Goal: Obtain resource: Download file/media

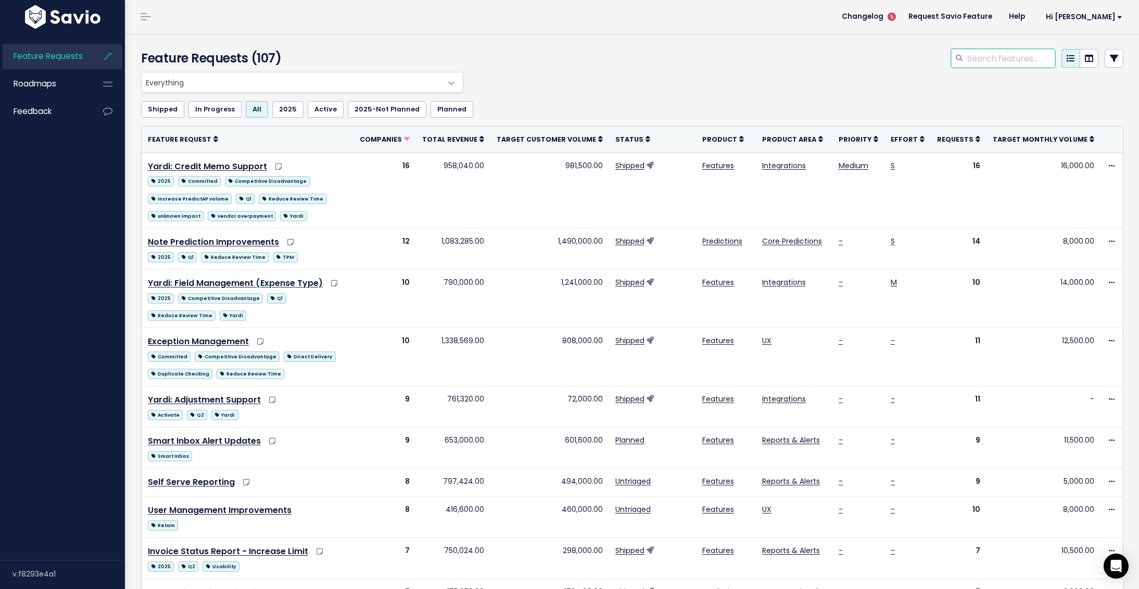
click at [985, 61] on input "search" at bounding box center [1010, 58] width 89 height 19
type input "welltower"
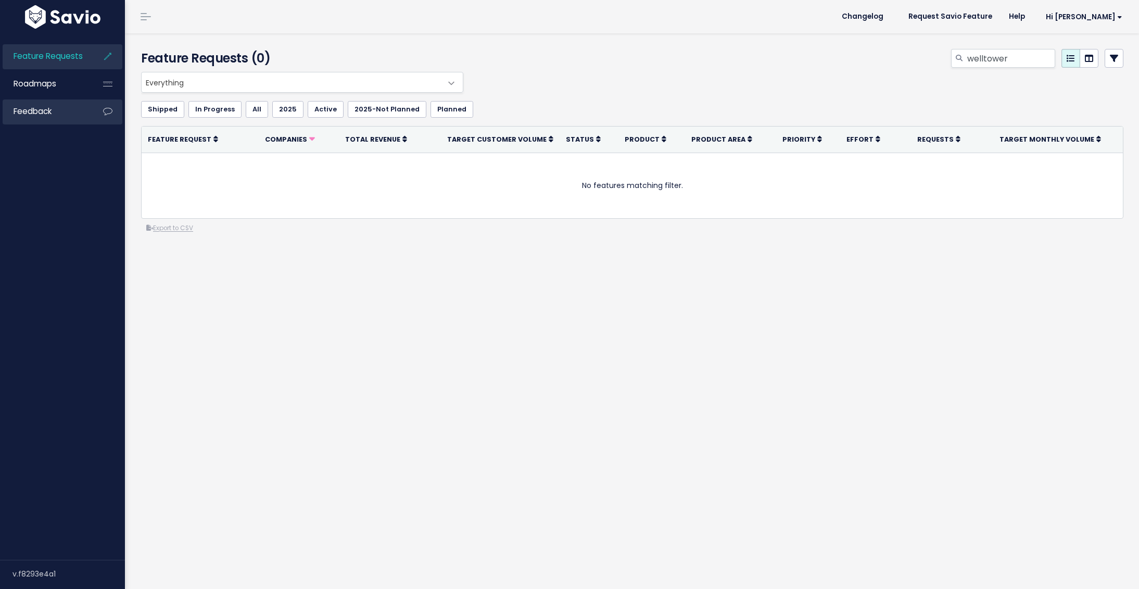
click at [22, 108] on span "Feedback" at bounding box center [33, 111] width 38 height 11
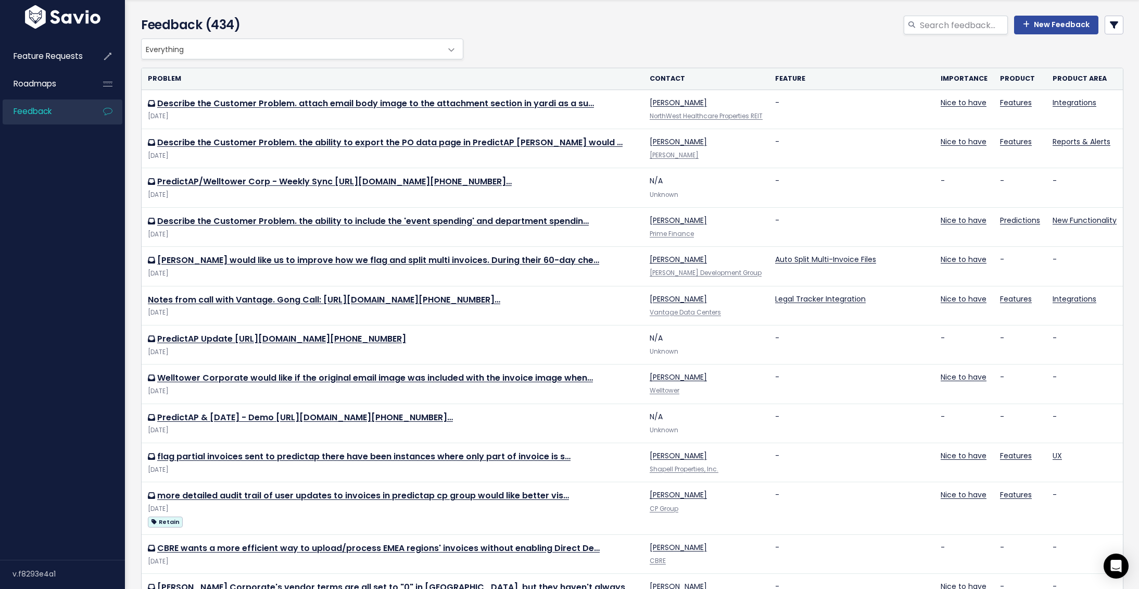
scroll to position [27, 0]
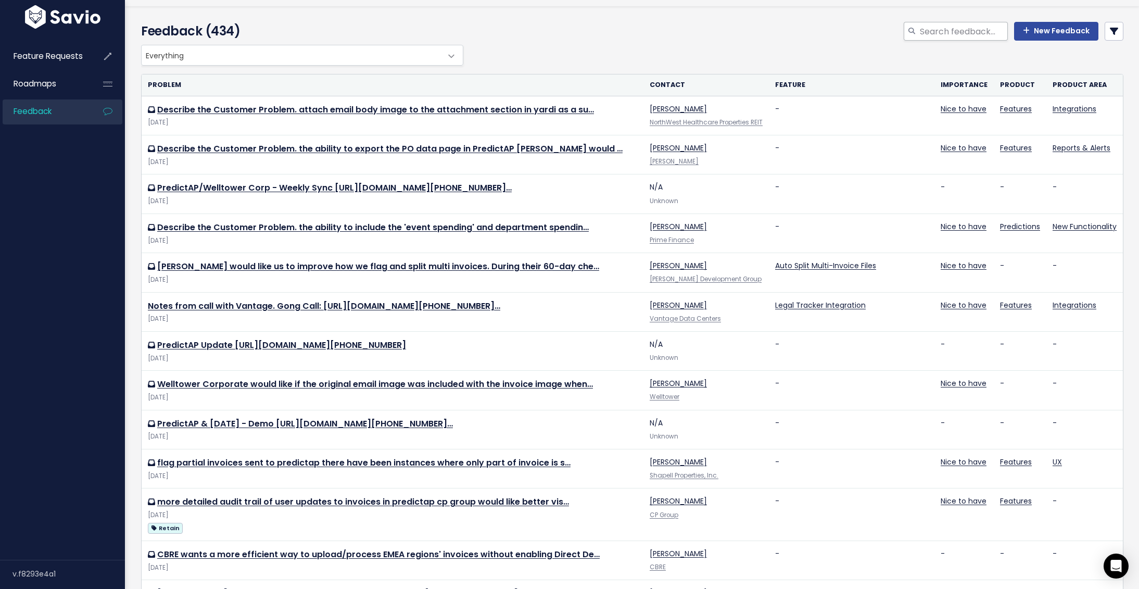
click at [917, 30] on div at bounding box center [911, 31] width 16 height 19
click at [932, 29] on input "search" at bounding box center [962, 31] width 89 height 19
type input "welltower"
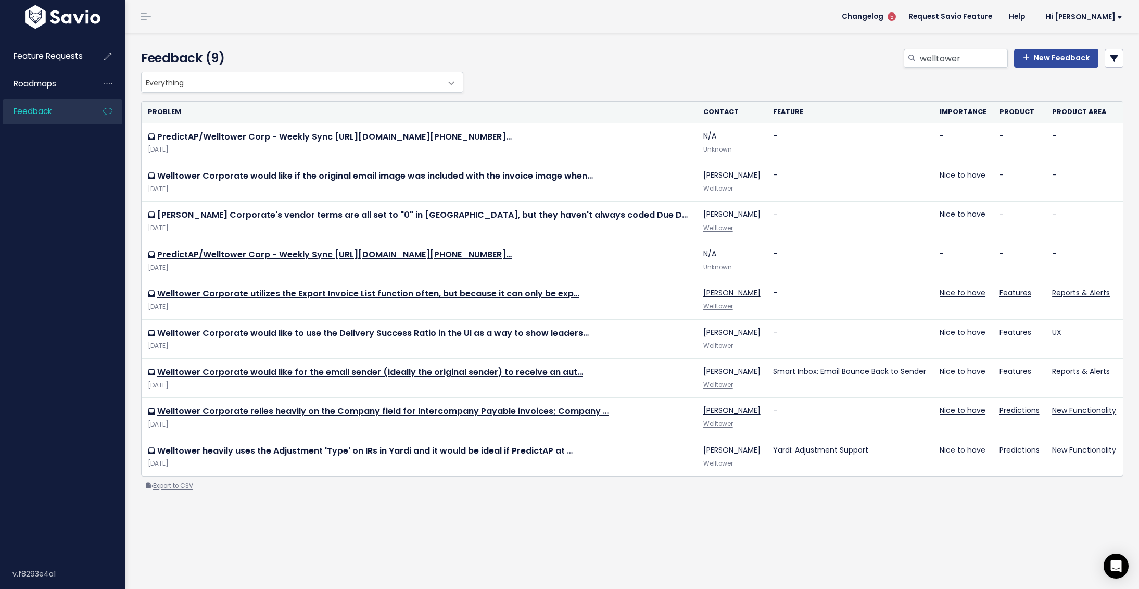
click at [163, 486] on link "Export to CSV" at bounding box center [169, 485] width 47 height 8
